Goal: Task Accomplishment & Management: Manage account settings

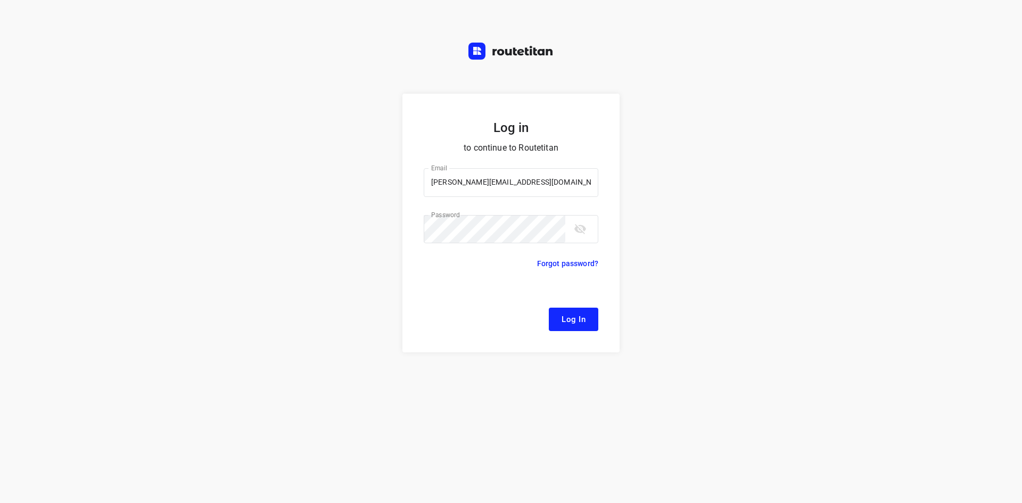
click at [599, 168] on form "Log in to continue to Routetitan Email [PERSON_NAME][EMAIL_ADDRESS][DOMAIN_NAME…" at bounding box center [510, 223] width 217 height 259
click at [574, 328] on button "Log In" at bounding box center [573, 319] width 49 height 23
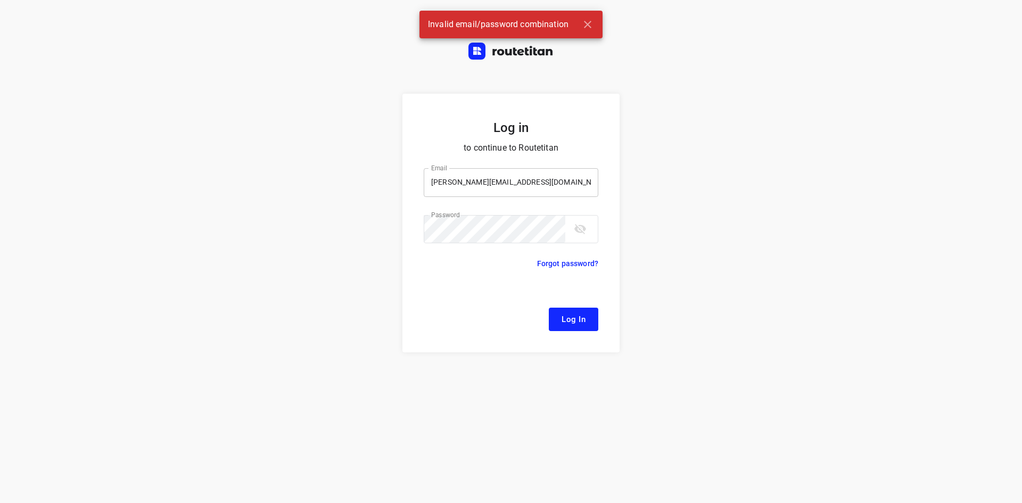
click at [520, 175] on input "[PERSON_NAME][EMAIL_ADDRESS][DOMAIN_NAME]" at bounding box center [511, 182] width 175 height 29
type input "f"
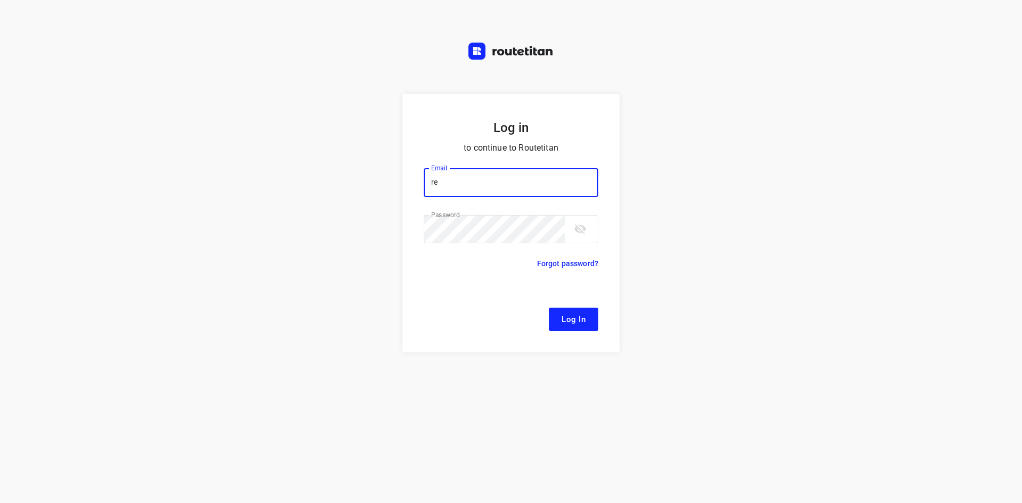
type input "[EMAIL_ADDRESS][DOMAIN_NAME]"
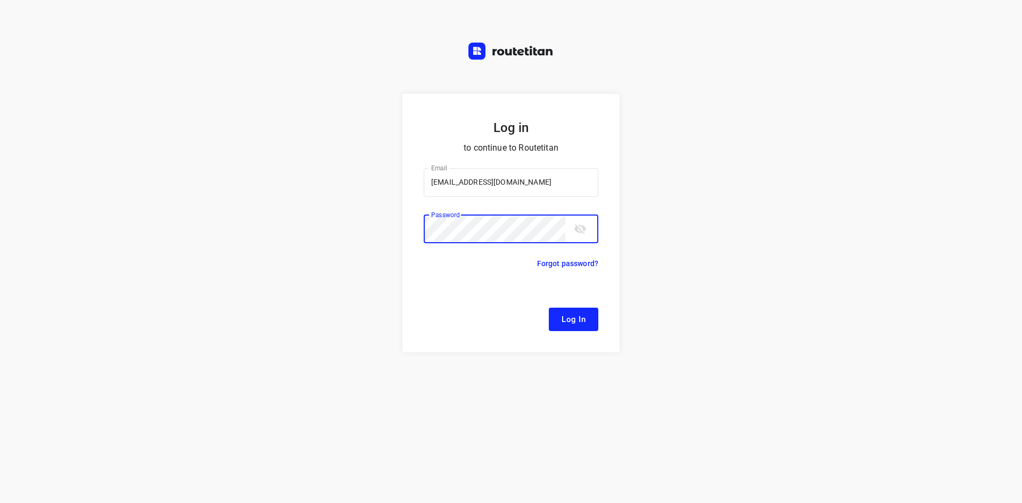
click at [549, 308] on button "Log In" at bounding box center [573, 319] width 49 height 23
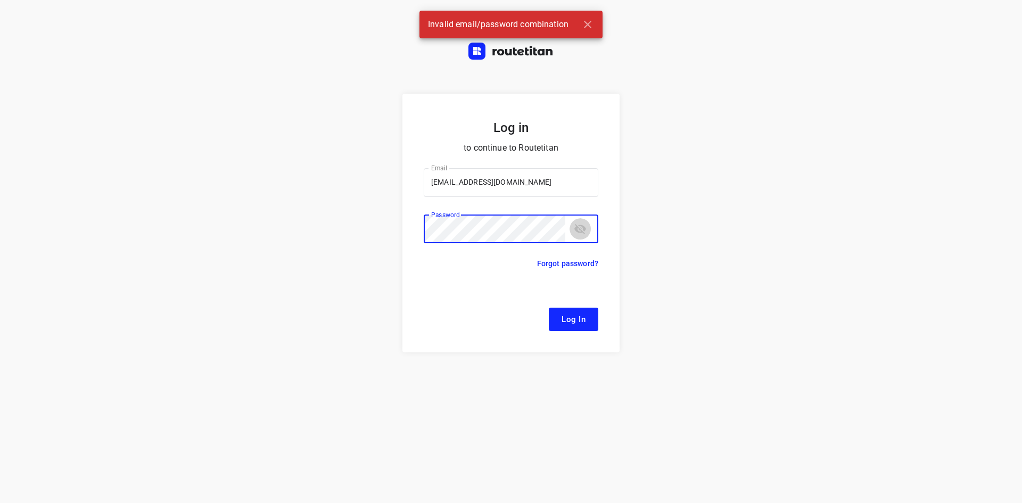
click at [580, 222] on button "toggle password visibility" at bounding box center [579, 228] width 21 height 21
click at [583, 319] on span "Log In" at bounding box center [574, 319] width 24 height 14
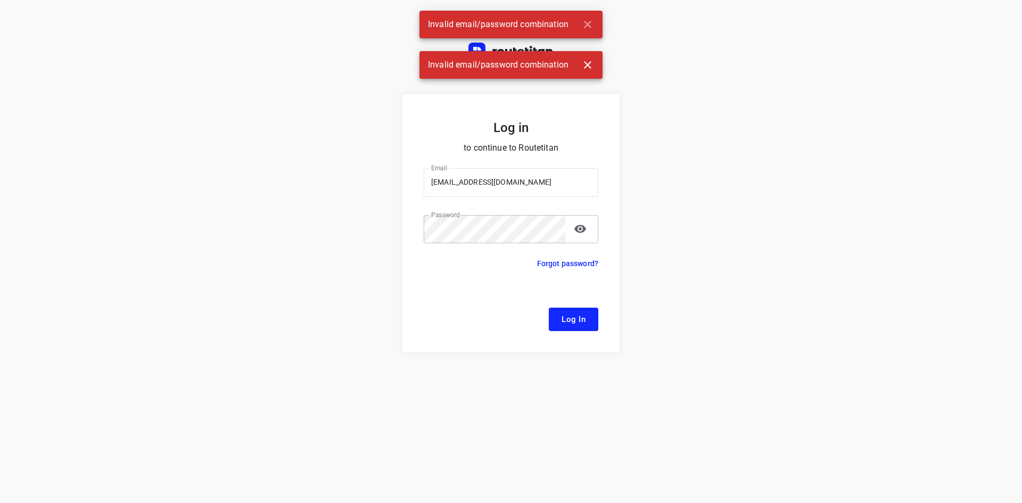
click at [582, 55] on button "button" at bounding box center [587, 64] width 21 height 21
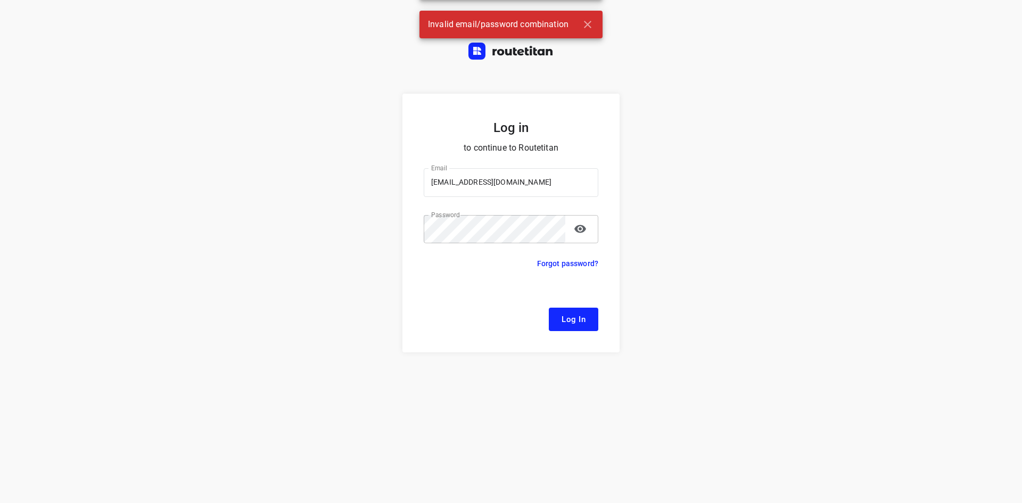
drag, startPoint x: 583, startPoint y: 60, endPoint x: 587, endPoint y: 47, distance: 13.2
click at [584, 60] on div "Invalid email/password combination" at bounding box center [511, 65] width 1022 height 28
click at [589, 18] on button "button" at bounding box center [587, 24] width 21 height 21
